Goal: Task Accomplishment & Management: Manage account settings

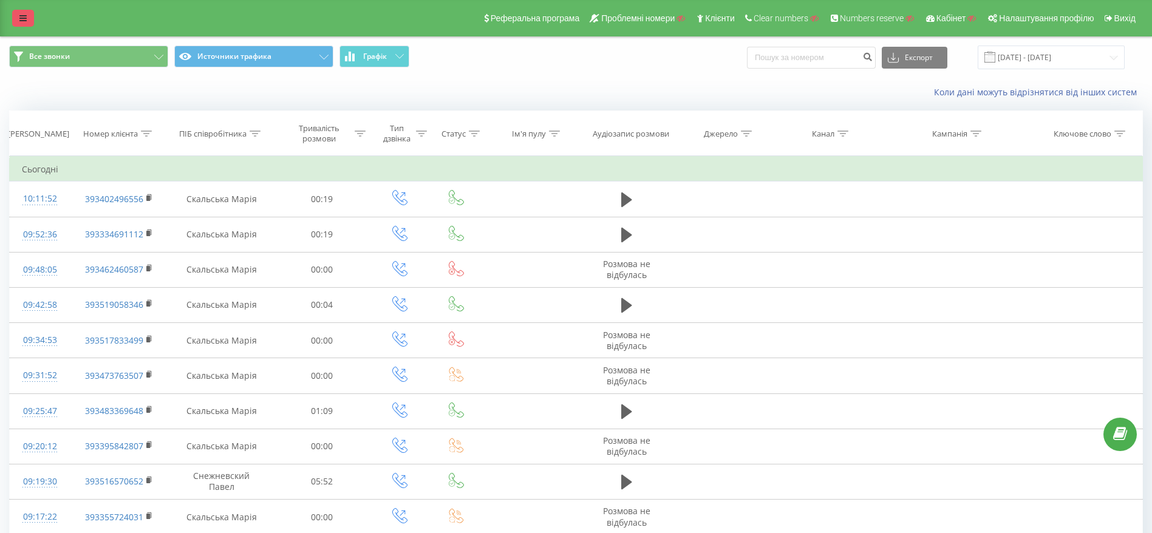
click at [29, 20] on link at bounding box center [23, 18] width 22 height 17
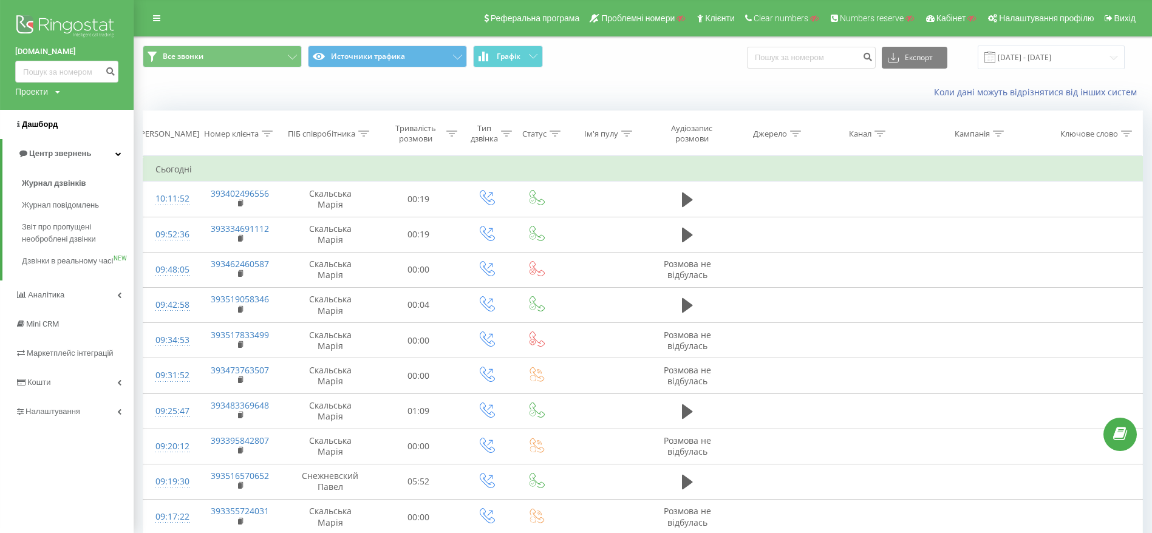
click at [67, 125] on link "Дашборд" at bounding box center [67, 124] width 134 height 29
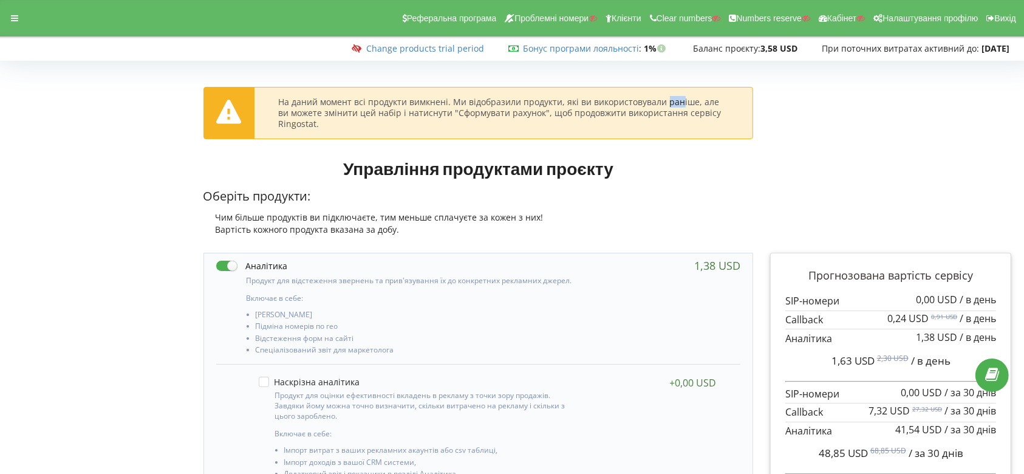
click at [581, 106] on div "На даний момент всі продукти вимкнені. Ми відобразили продукти, які ви використ…" at bounding box center [504, 113] width 450 height 33
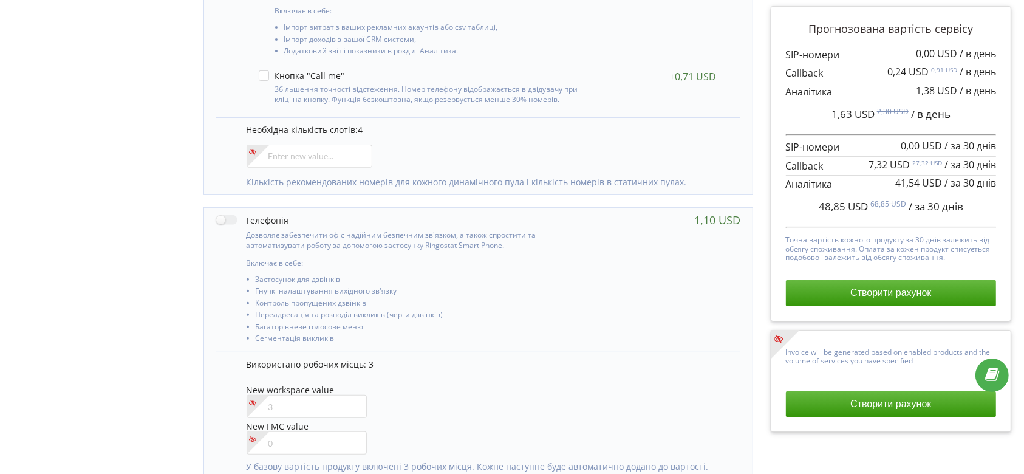
scroll to position [458, 0]
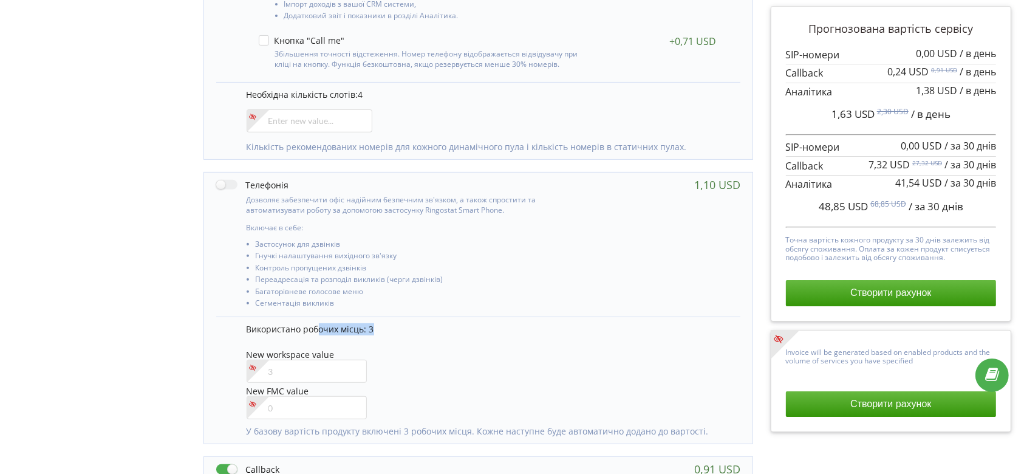
drag, startPoint x: 320, startPoint y: 322, endPoint x: 405, endPoint y: 324, distance: 85.1
click at [405, 324] on p "Використано робочих місць: 3" at bounding box center [488, 329] width 482 height 12
click at [369, 327] on span "Використано робочих місць: 3" at bounding box center [311, 329] width 128 height 12
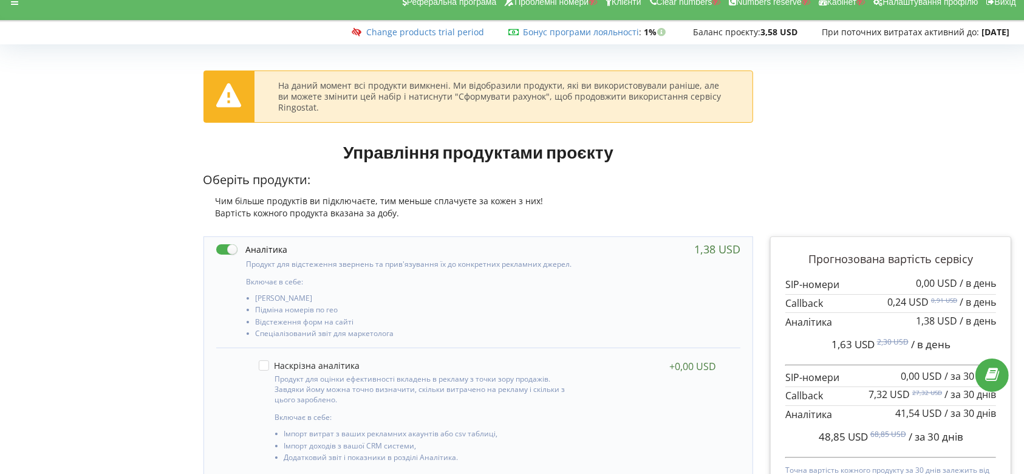
scroll to position [0, 0]
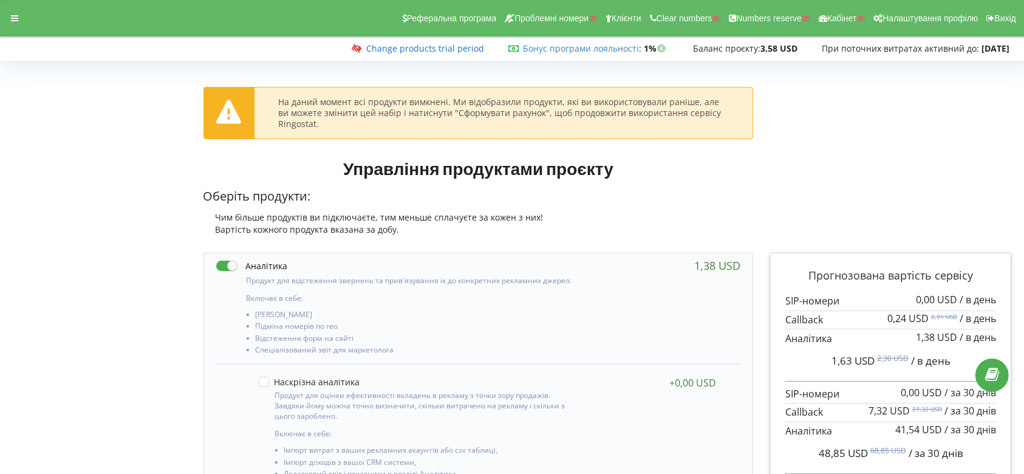
click at [436, 46] on link "Change products trial period" at bounding box center [425, 49] width 118 height 12
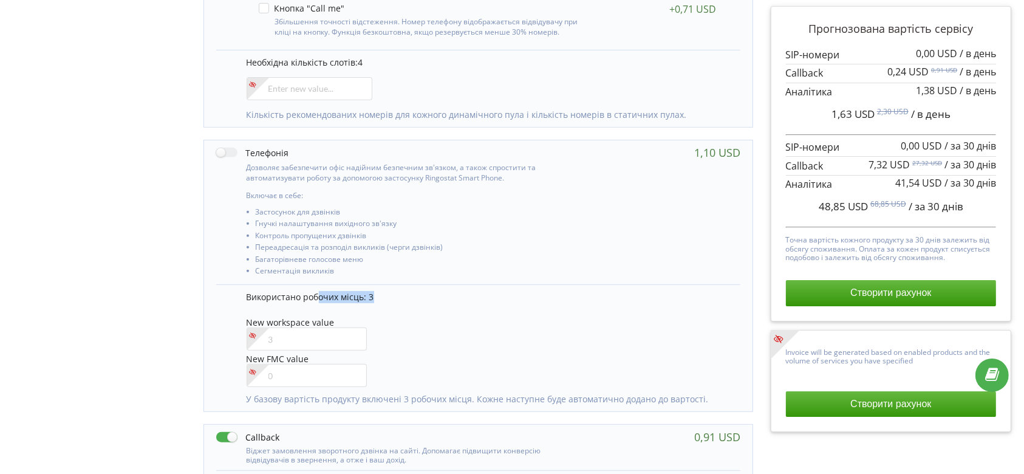
scroll to position [539, 0]
